Goal: Task Accomplishment & Management: Use online tool/utility

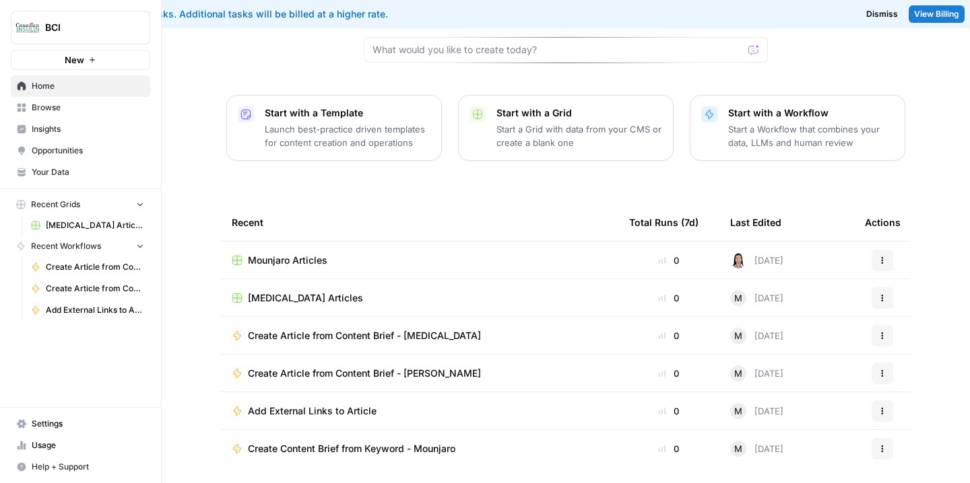
scroll to position [164, 0]
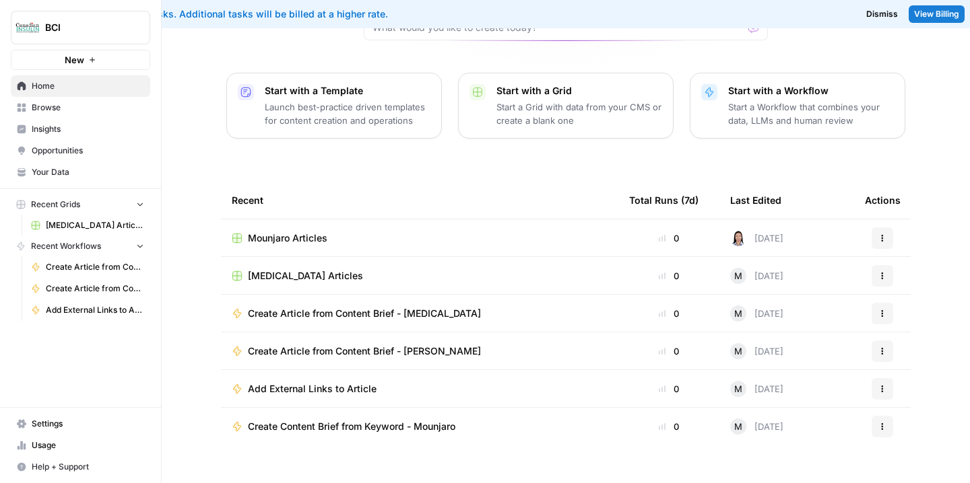
click at [315, 269] on span "[MEDICAL_DATA] Articles" at bounding box center [305, 275] width 115 height 13
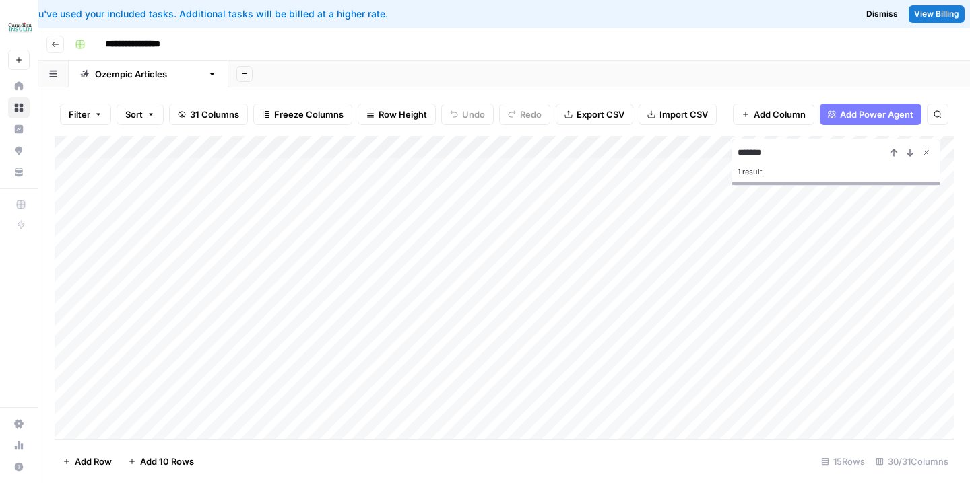
type input "*******"
click at [423, 262] on div "Add Column" at bounding box center [504, 288] width 899 height 304
click at [651, 267] on div "Add Column" at bounding box center [504, 288] width 899 height 304
click at [794, 265] on div "Add Column" at bounding box center [504, 288] width 899 height 304
